Goal: Task Accomplishment & Management: Manage account settings

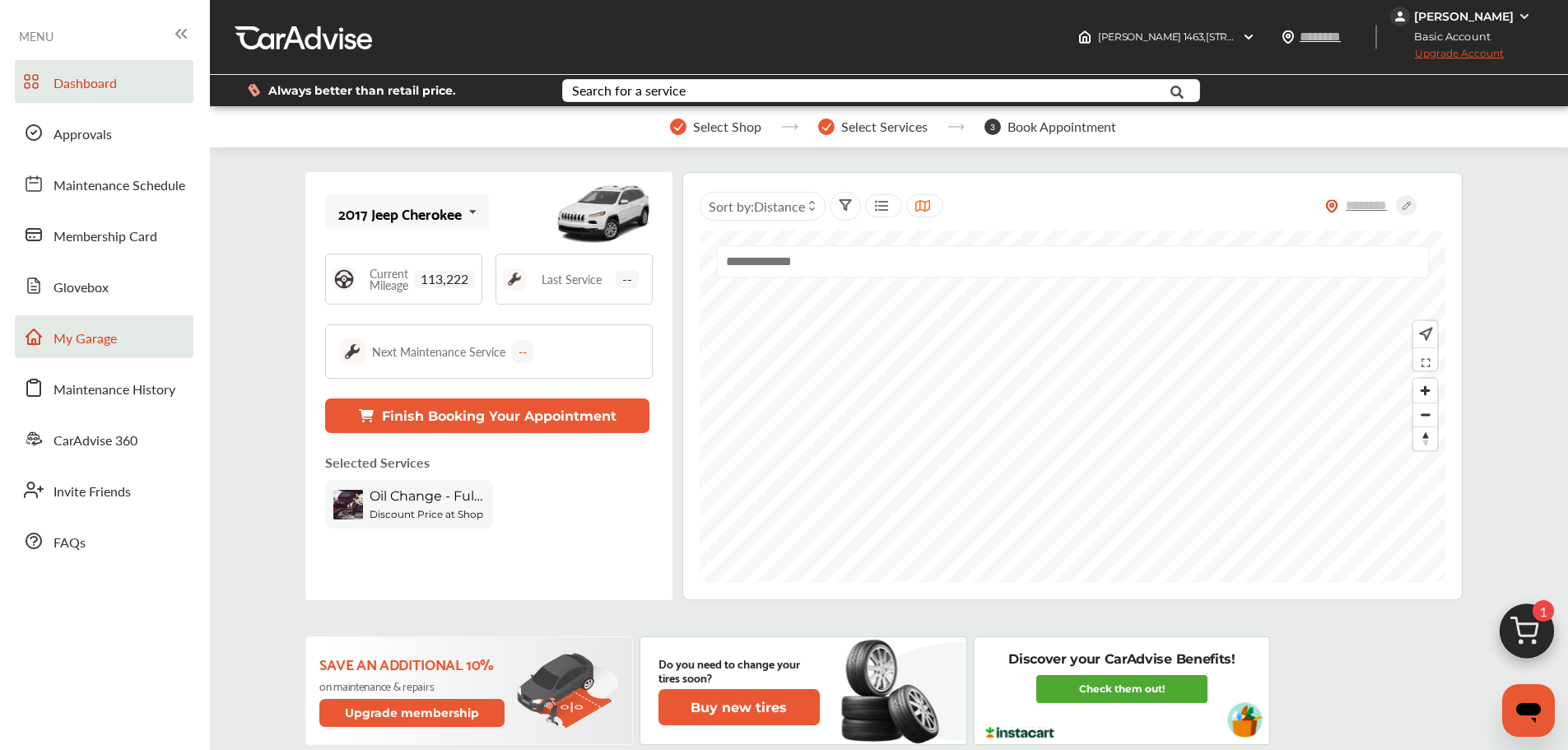
click at [87, 350] on link "My Garage" at bounding box center [104, 337] width 179 height 43
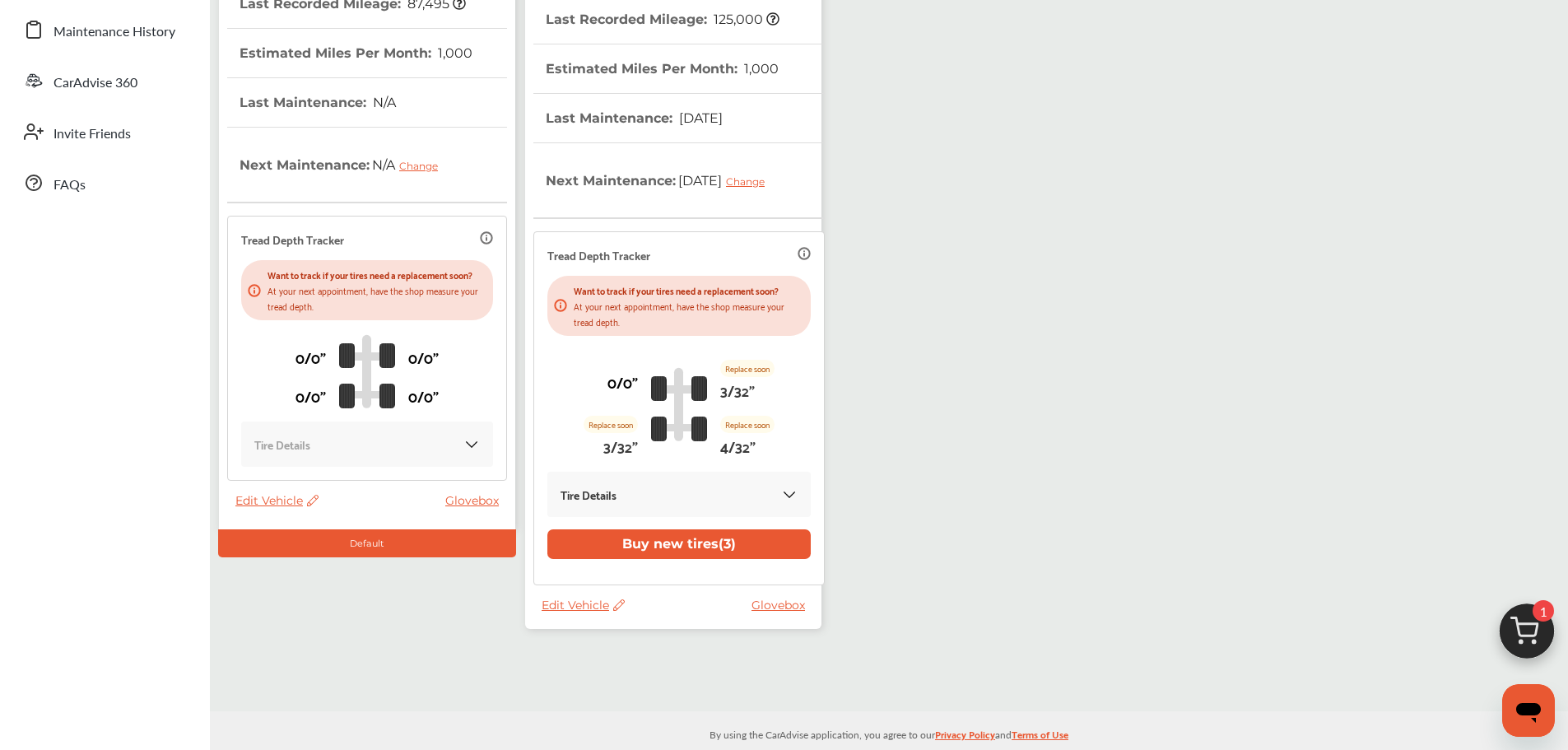
scroll to position [379, 0]
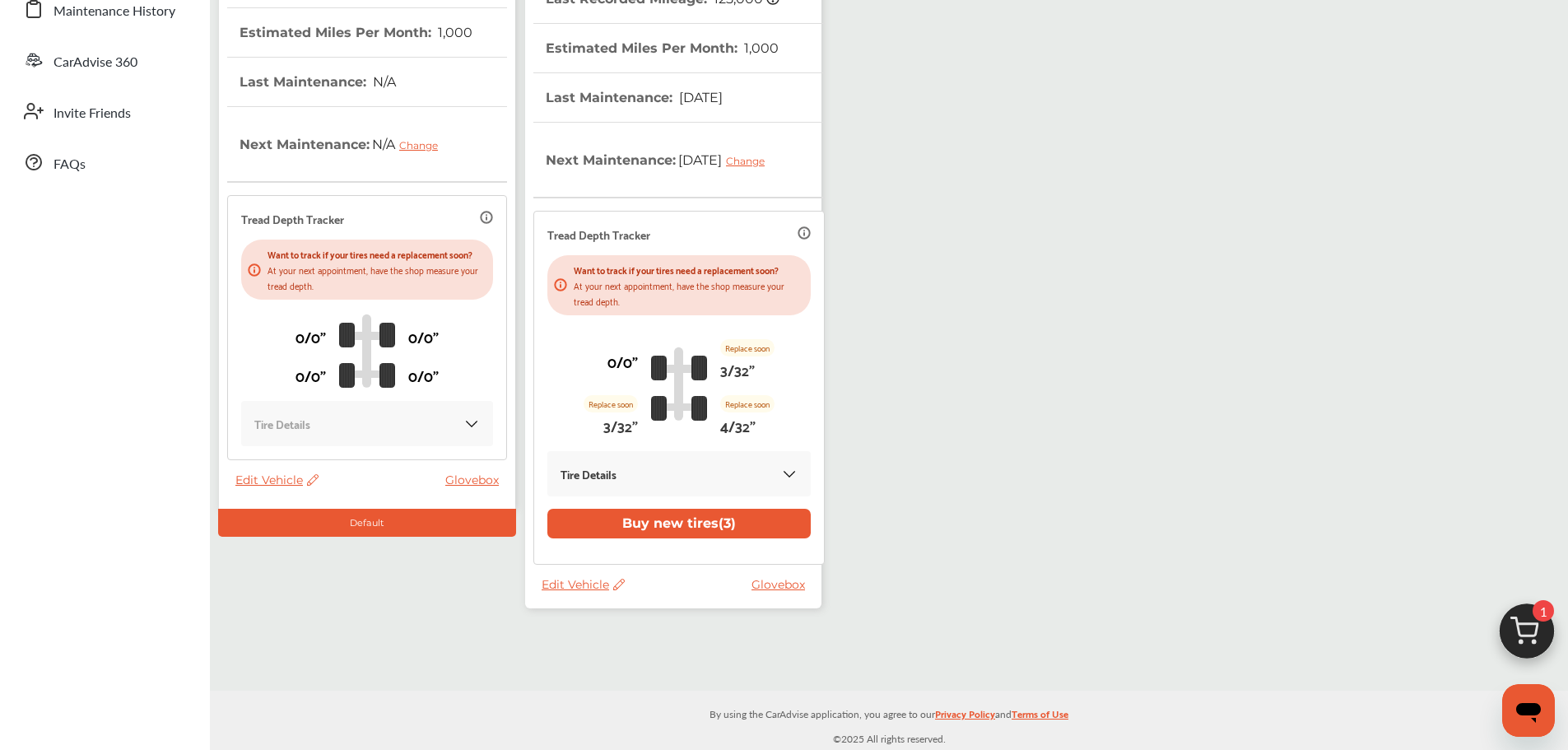
click at [576, 584] on span "Edit Vehicle" at bounding box center [583, 585] width 83 height 15
click at [626, 640] on div "Use this vehicle" at bounding box center [651, 653] width 148 height 26
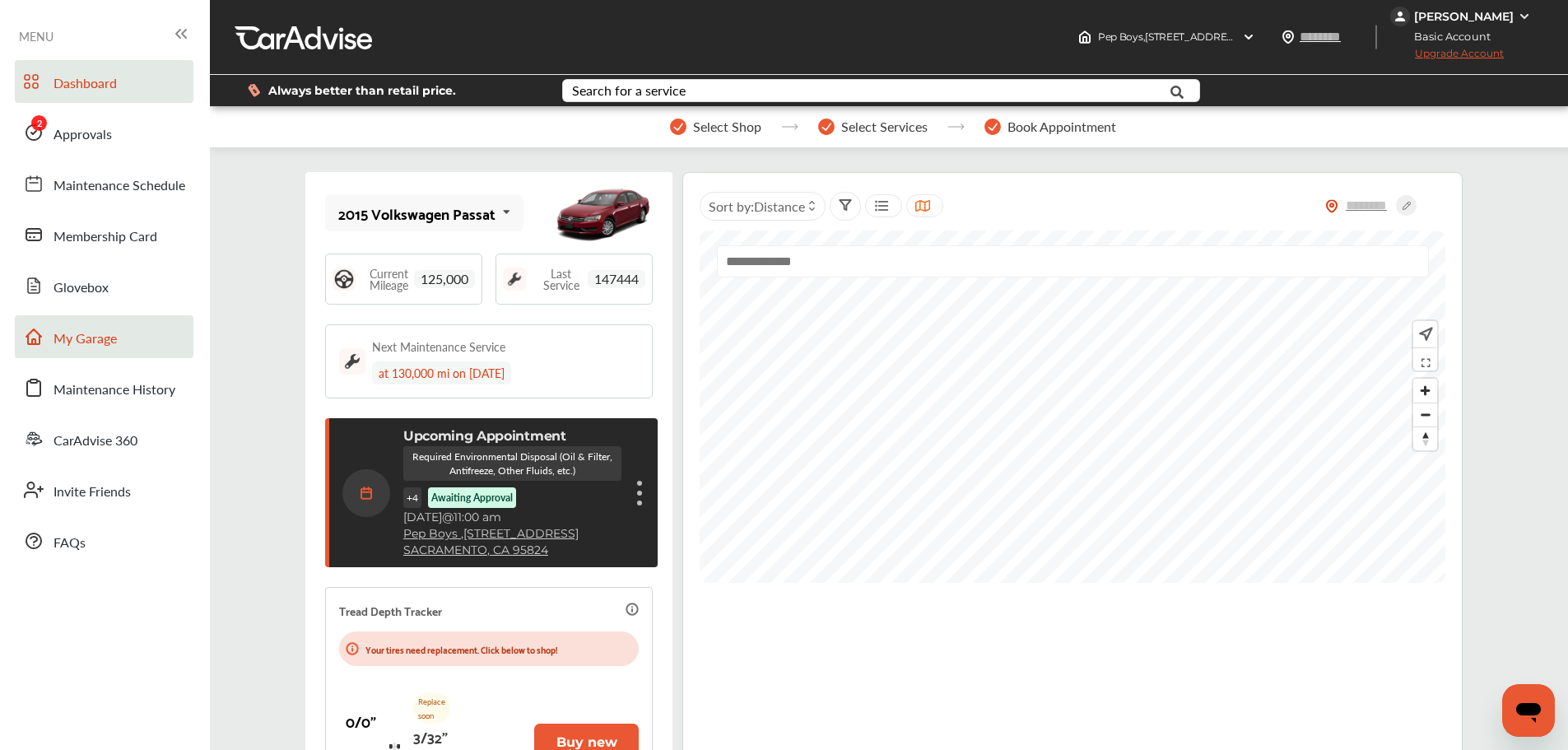
click at [93, 356] on link "My Garage" at bounding box center [104, 337] width 179 height 43
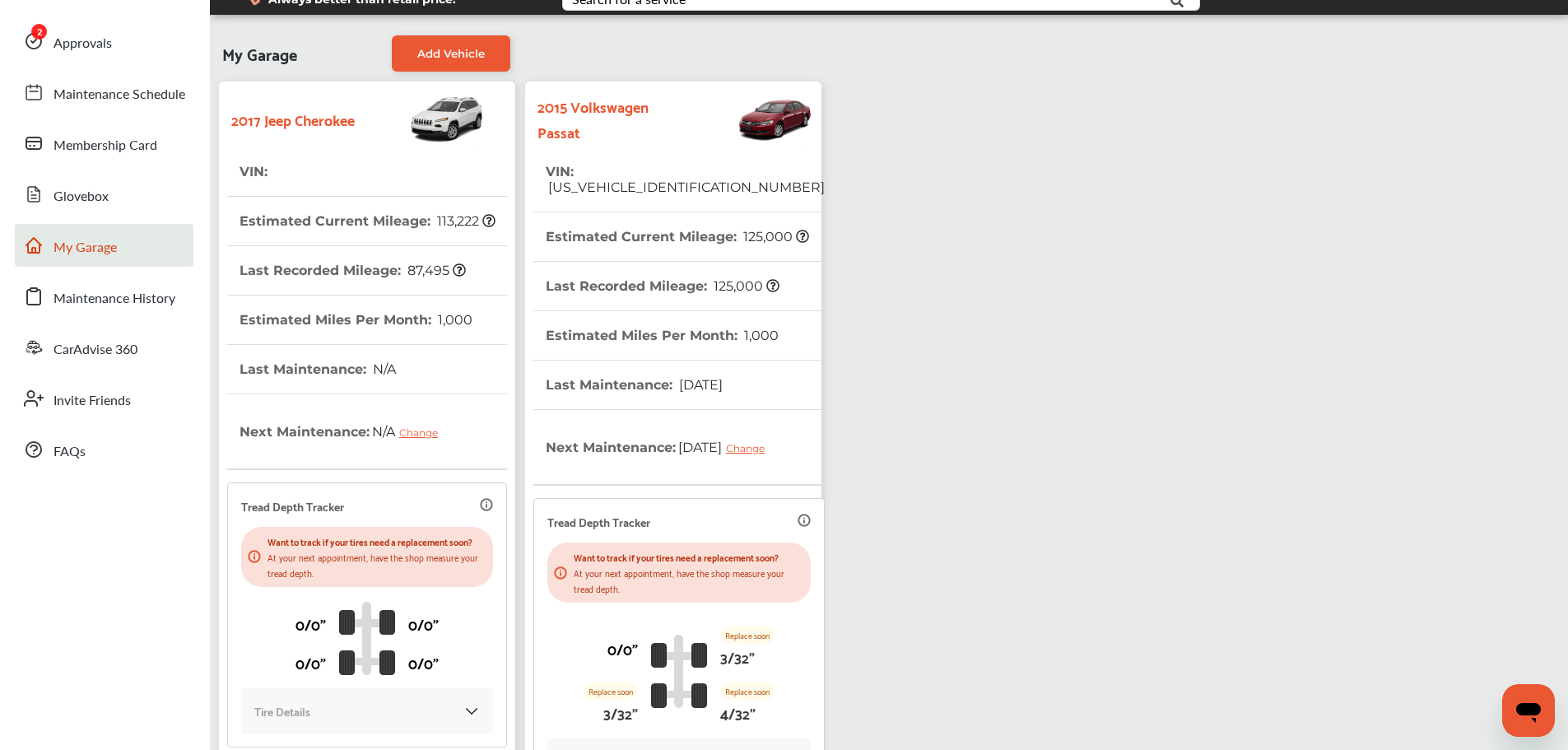
scroll to position [247, 0]
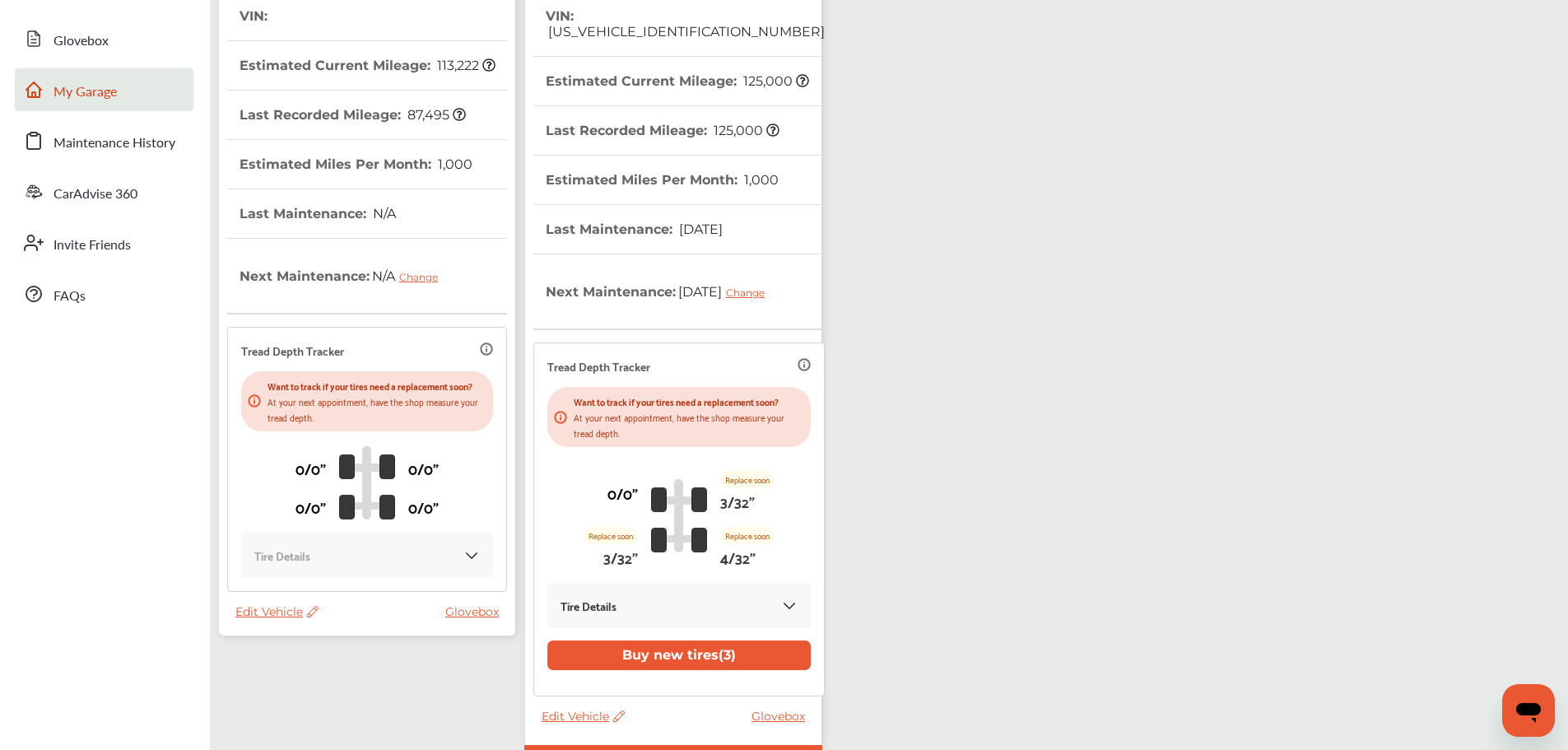
click at [275, 612] on span "Edit Vehicle" at bounding box center [277, 612] width 83 height 15
click at [299, 653] on div "Remove" at bounding box center [349, 655] width 148 height 26
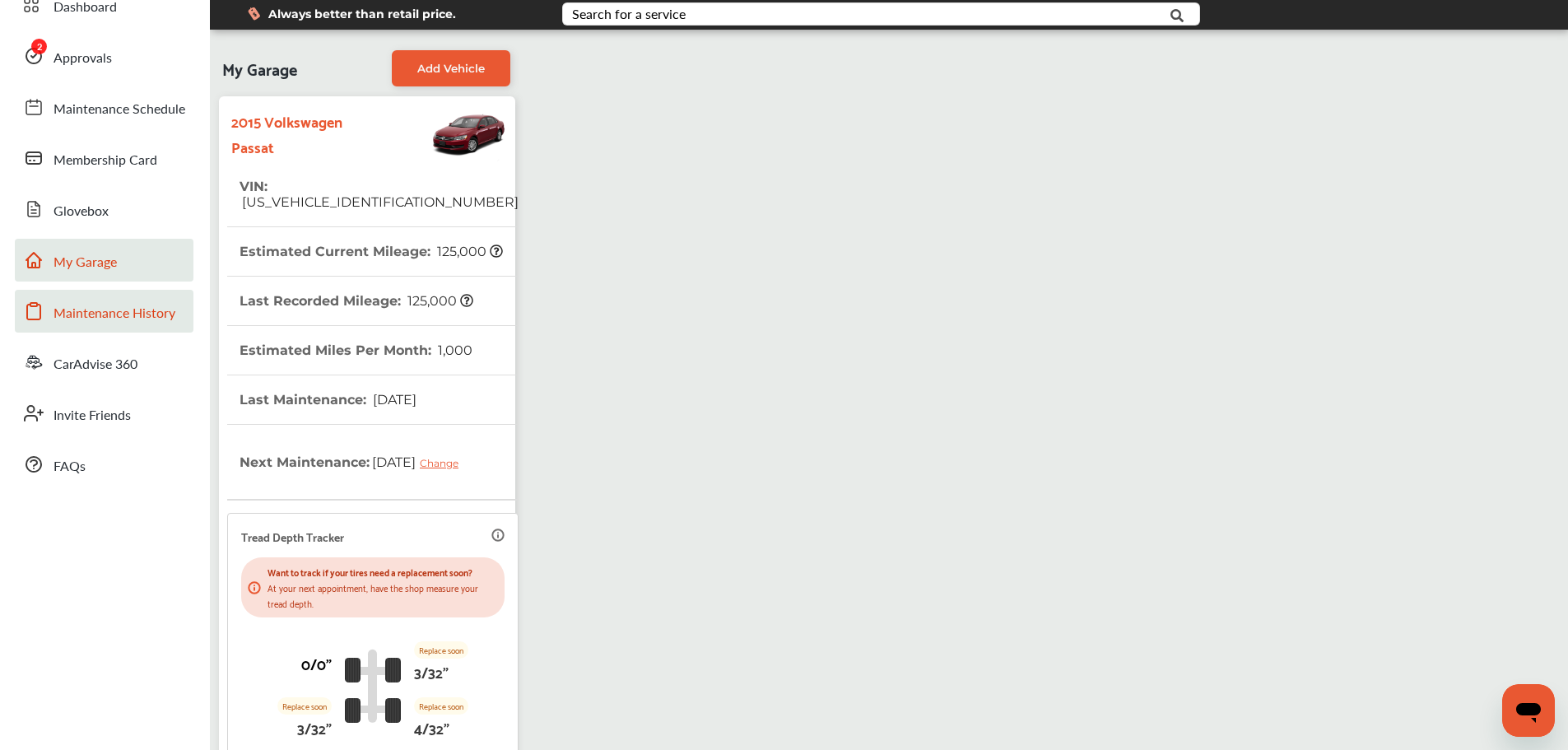
scroll to position [0, 0]
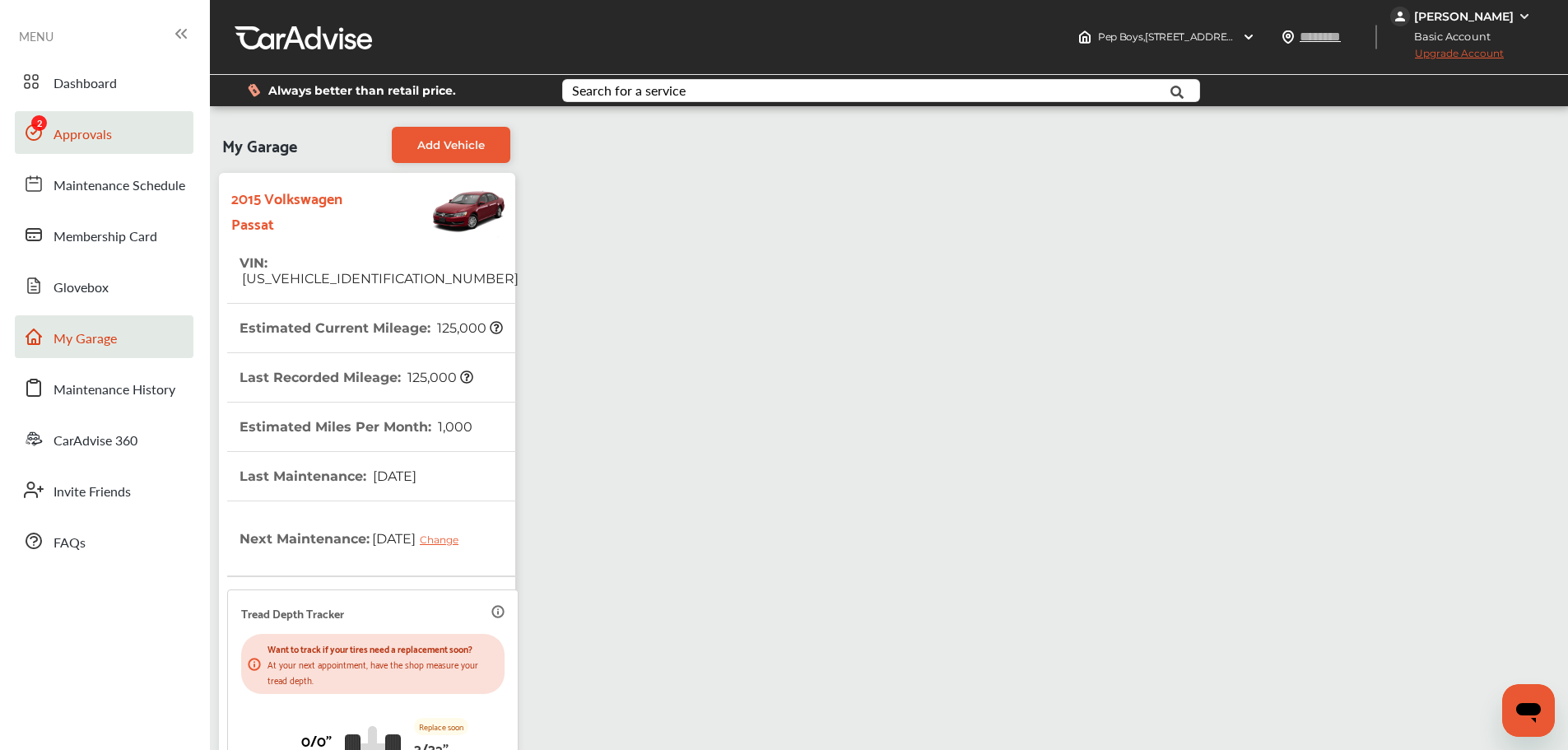
click at [85, 149] on link "Approvals" at bounding box center [104, 133] width 179 height 43
